Goal: Task Accomplishment & Management: Complete application form

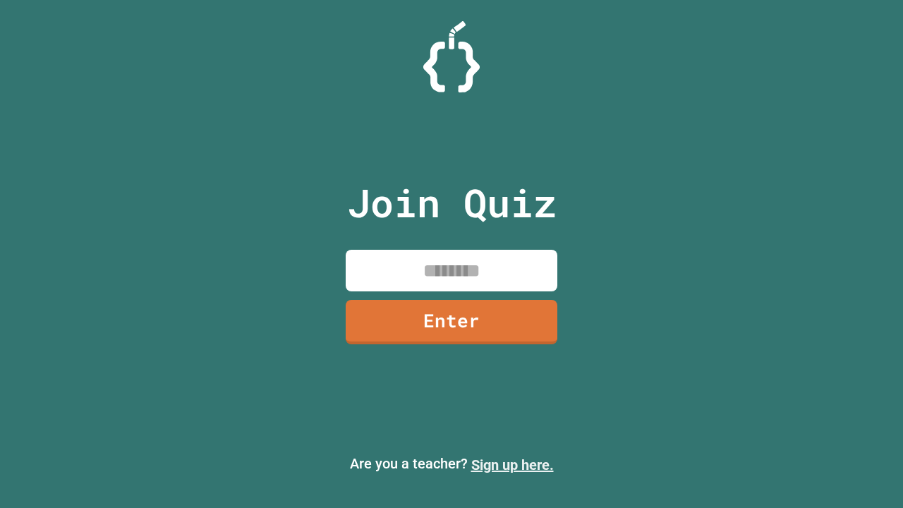
click at [506, 465] on link "Sign up here." at bounding box center [512, 464] width 82 height 17
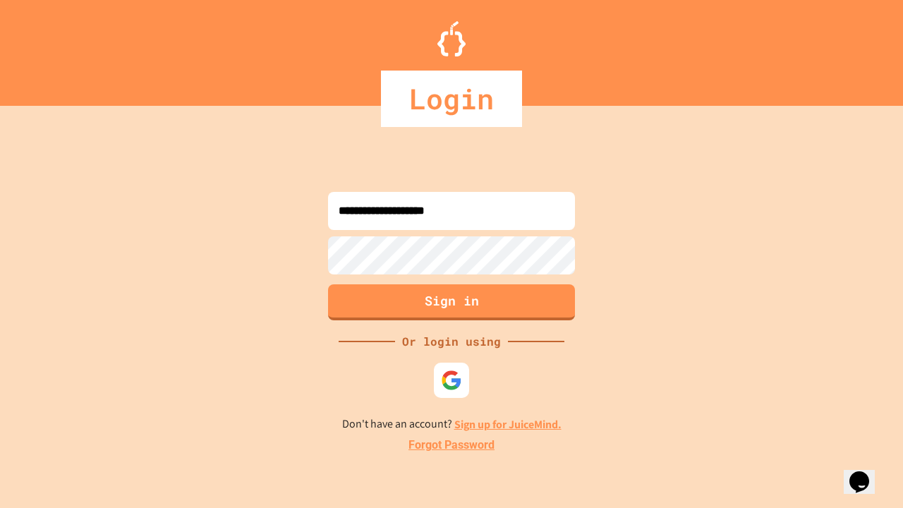
type input "**********"
